Goal: Task Accomplishment & Management: Use online tool/utility

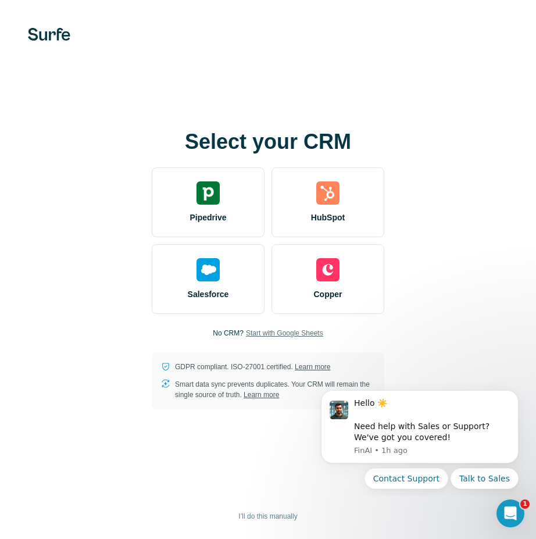
click at [261, 334] on span "Start with Google Sheets" at bounding box center [284, 333] width 77 height 10
